Goal: Information Seeking & Learning: Check status

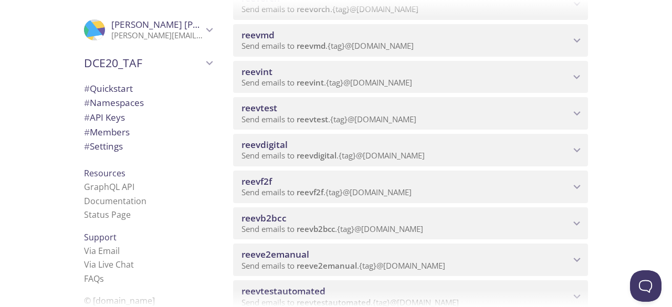
scroll to position [360, 0]
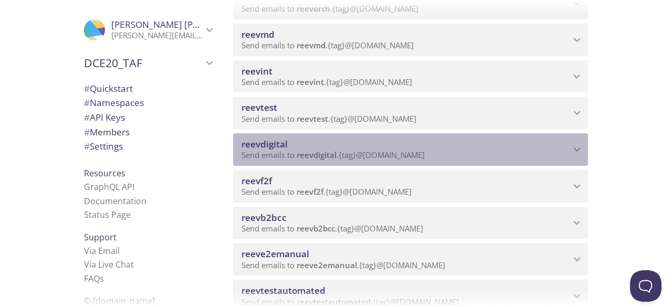
click at [306, 146] on span "reevdigital" at bounding box center [406, 145] width 329 height 12
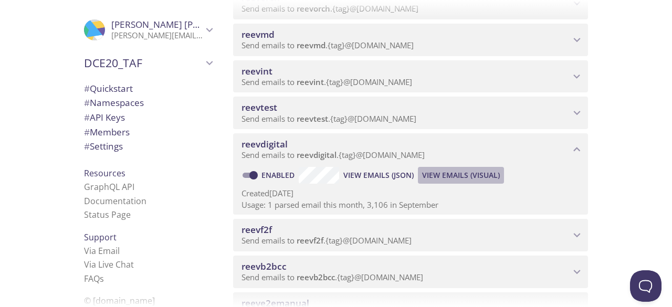
click at [435, 171] on span "View Emails (Visual)" at bounding box center [461, 175] width 78 height 13
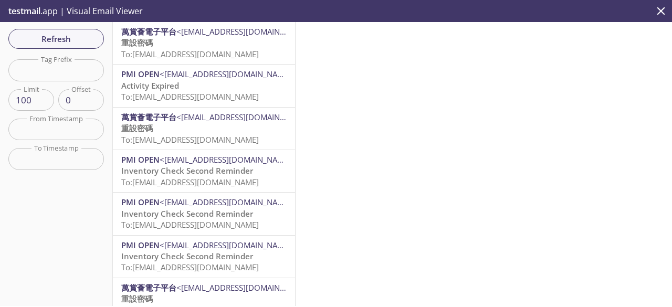
click at [182, 38] on p "重設密碼 To: [EMAIL_ADDRESS][DOMAIN_NAME]" at bounding box center [203, 48] width 165 height 23
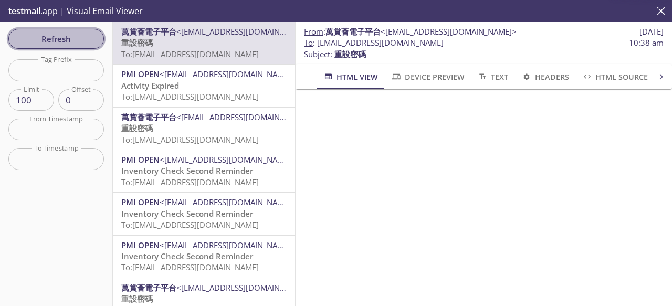
click at [60, 40] on span "Refresh" at bounding box center [56, 39] width 79 height 14
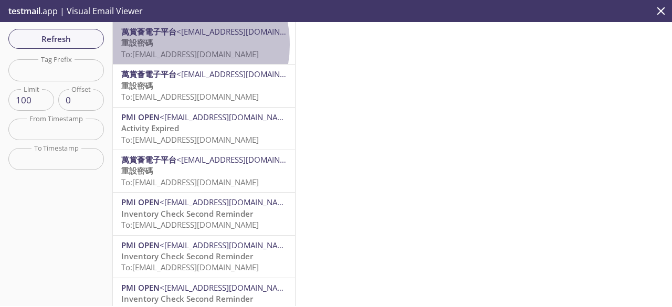
click at [173, 45] on p "重設密碼 To: [EMAIL_ADDRESS][DOMAIN_NAME]" at bounding box center [203, 48] width 165 height 23
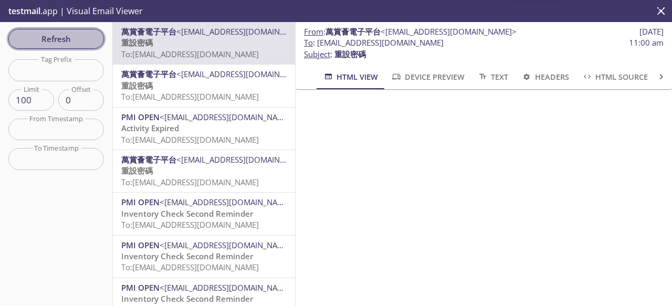
click at [87, 47] on button "Refresh" at bounding box center [56, 39] width 96 height 20
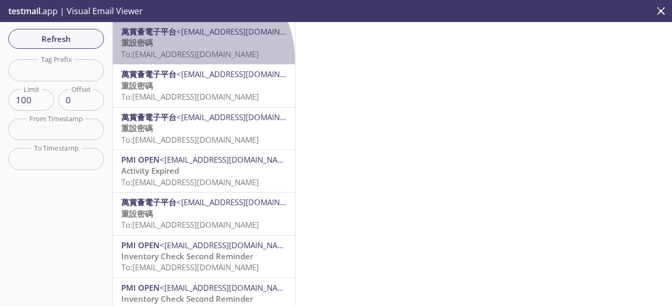
click at [193, 59] on span "To: [EMAIL_ADDRESS][DOMAIN_NAME]" at bounding box center [190, 54] width 138 height 11
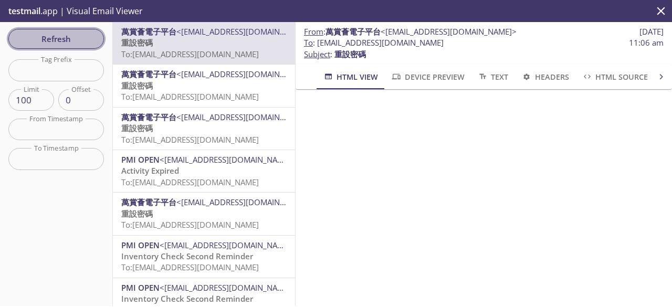
click at [93, 47] on button "Refresh" at bounding box center [56, 39] width 96 height 20
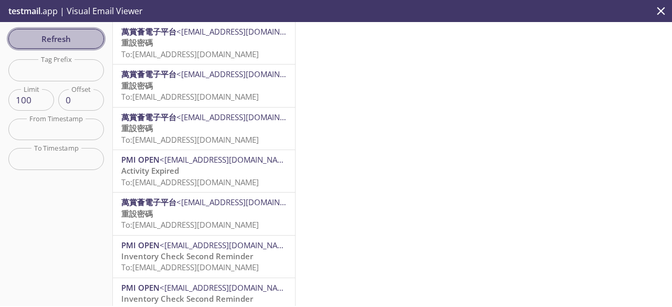
click at [74, 46] on button "Refresh" at bounding box center [56, 39] width 96 height 20
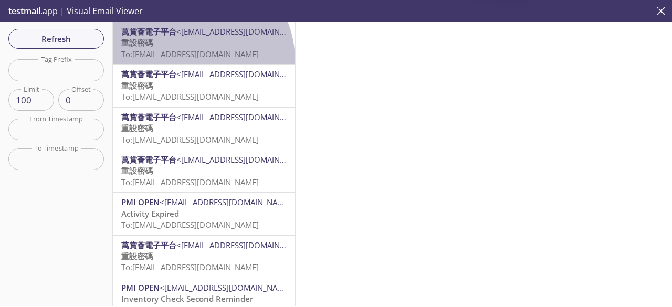
click at [193, 60] on p "重設密碼 To: [EMAIL_ADDRESS][DOMAIN_NAME]" at bounding box center [203, 48] width 165 height 23
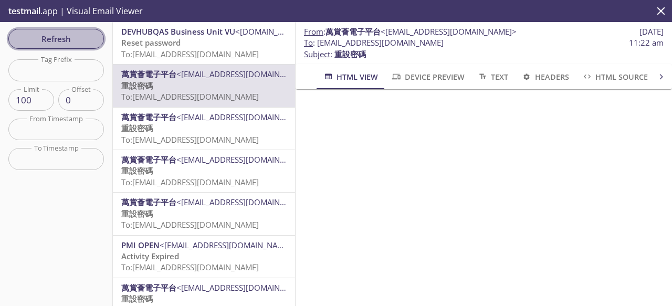
click at [70, 40] on span "Refresh" at bounding box center [56, 39] width 79 height 14
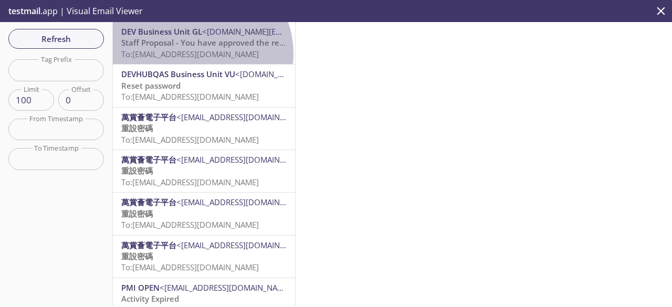
click at [200, 54] on span "To: [EMAIL_ADDRESS][DOMAIN_NAME]" at bounding box center [190, 54] width 138 height 11
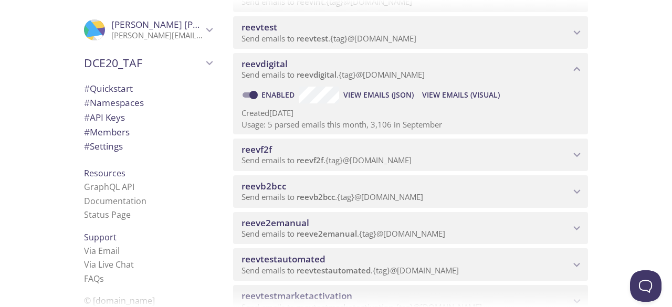
scroll to position [441, 0]
click at [475, 94] on span "View Emails (Visual)" at bounding box center [461, 94] width 78 height 13
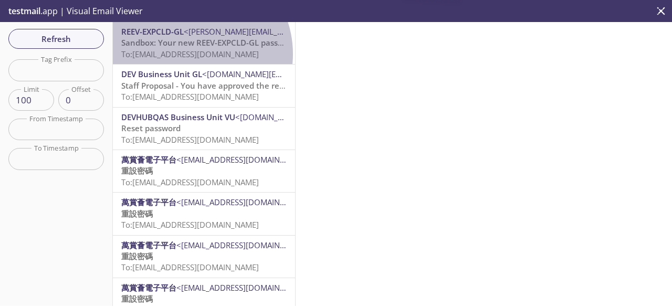
click at [189, 54] on span "To: [EMAIL_ADDRESS][DOMAIN_NAME]" at bounding box center [190, 54] width 138 height 11
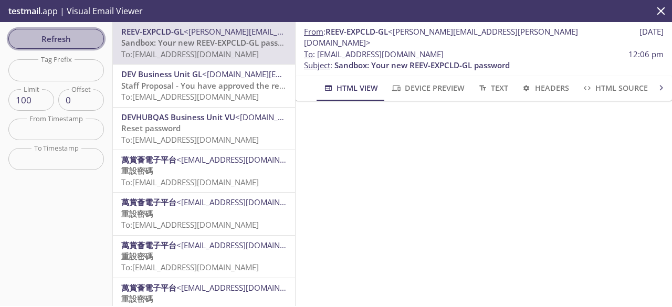
click at [74, 35] on span "Refresh" at bounding box center [56, 39] width 79 height 14
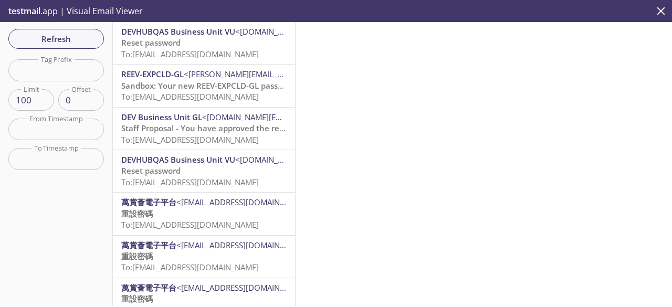
click at [172, 46] on span "Reset password" at bounding box center [150, 42] width 59 height 11
